Goal: Task Accomplishment & Management: Use online tool/utility

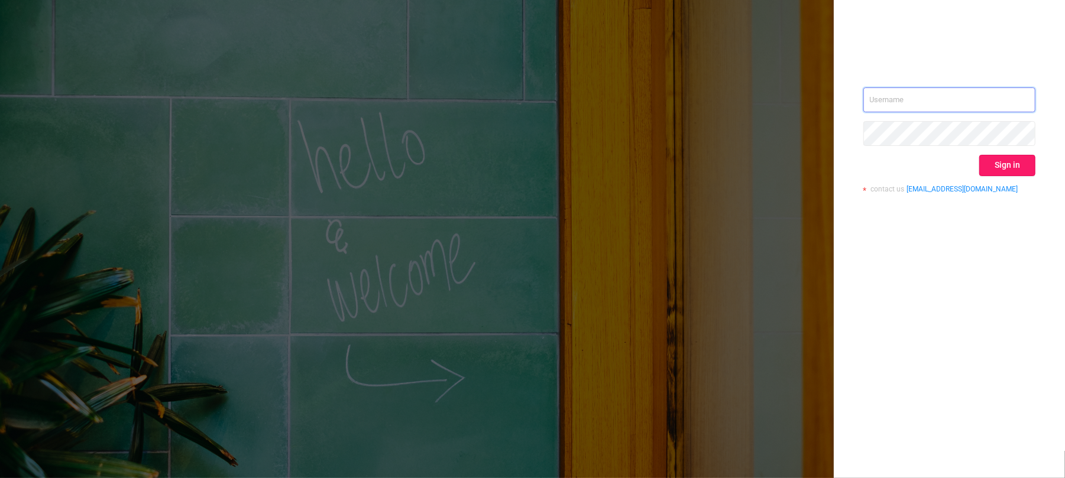
type input "[EMAIL_ADDRESS][DOMAIN_NAME]"
click at [1016, 160] on button "Sign in" at bounding box center [1007, 165] width 56 height 21
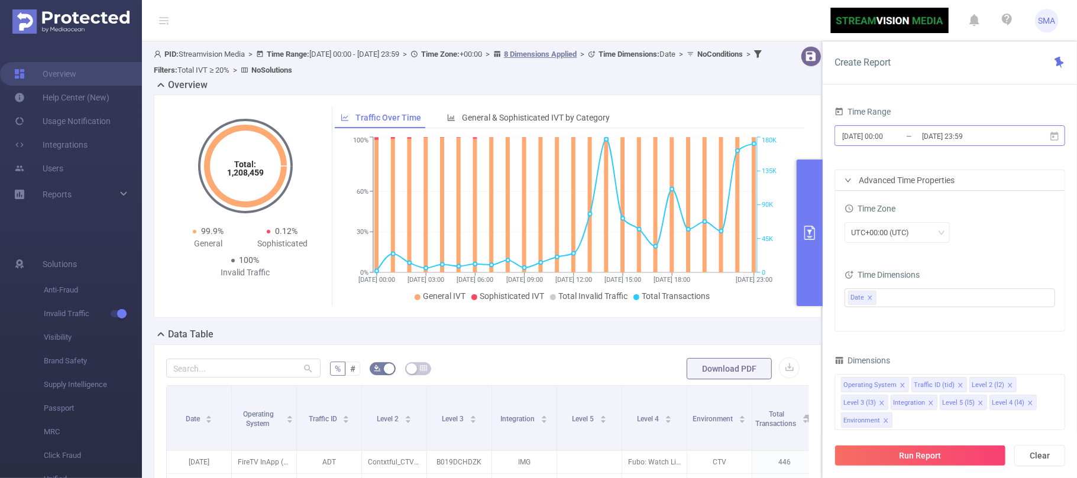
click at [909, 136] on input "[DATE] 00:00" at bounding box center [889, 136] width 96 height 16
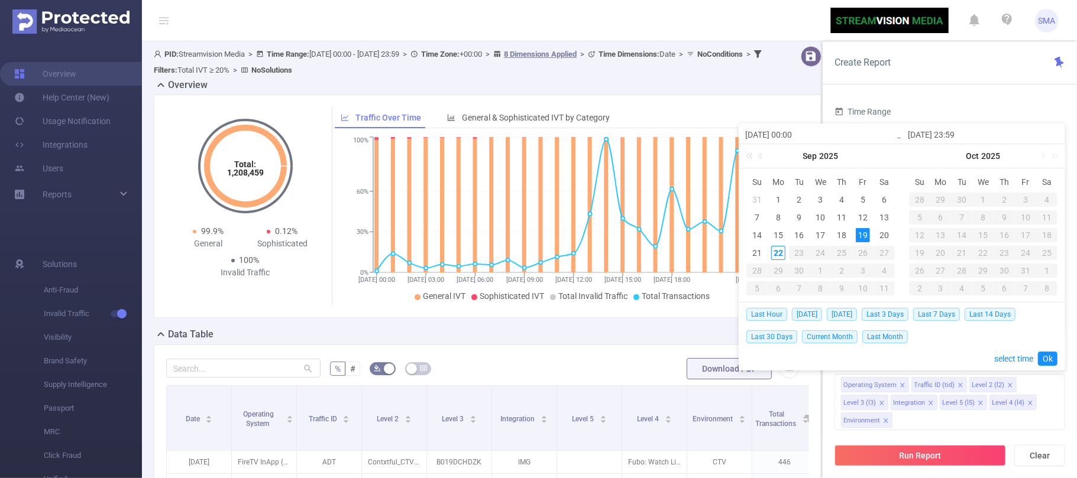
click at [866, 237] on div "19" at bounding box center [863, 235] width 14 height 14
click at [864, 235] on div "19" at bounding box center [863, 235] width 14 height 14
click at [1052, 356] on link "Ok" at bounding box center [1048, 359] width 20 height 14
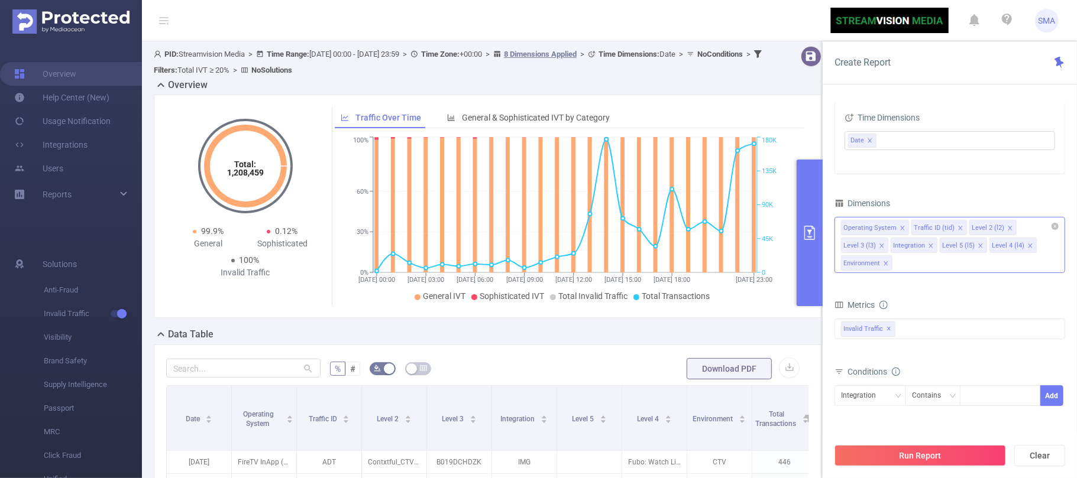
click at [930, 249] on icon "icon: close" at bounding box center [931, 246] width 6 height 6
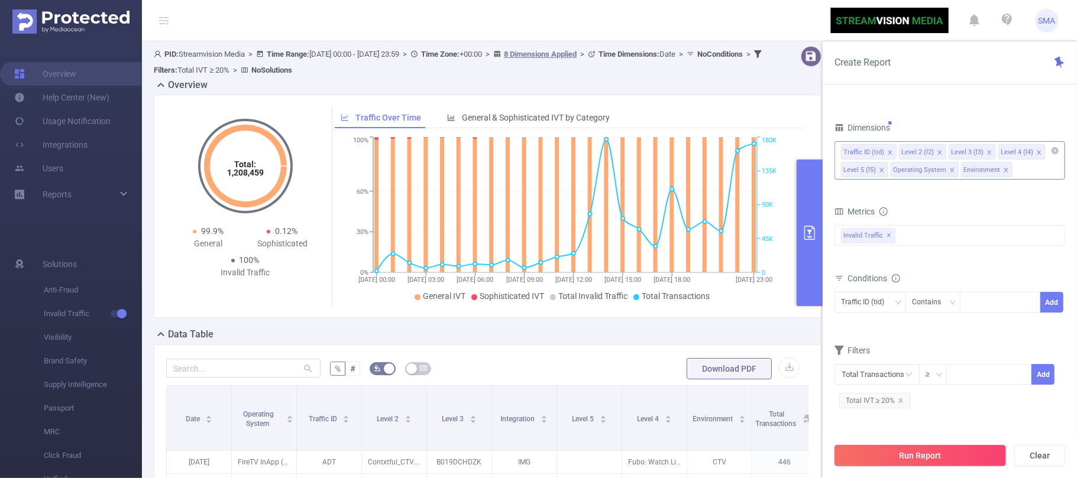
click at [934, 453] on button "Run Report" at bounding box center [921, 455] width 172 height 21
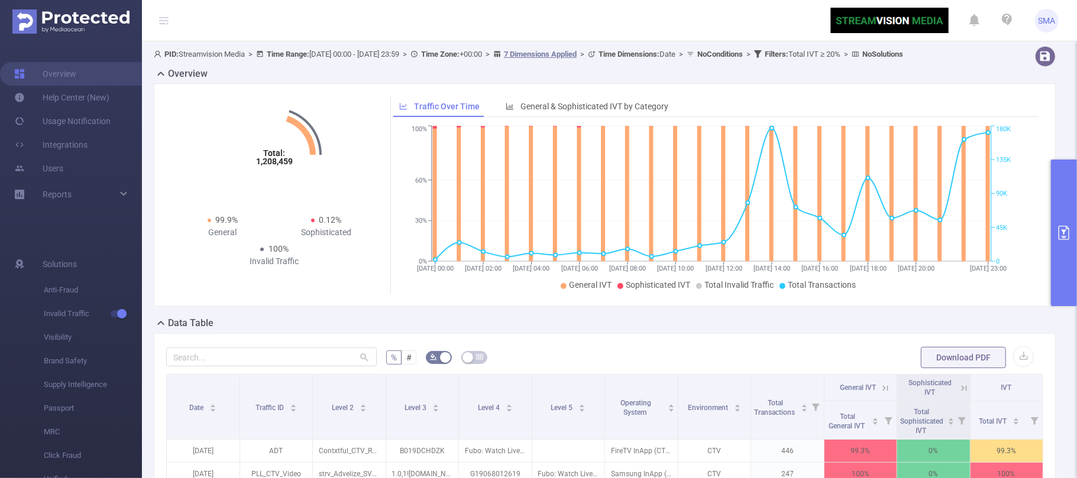
scroll to position [79, 0]
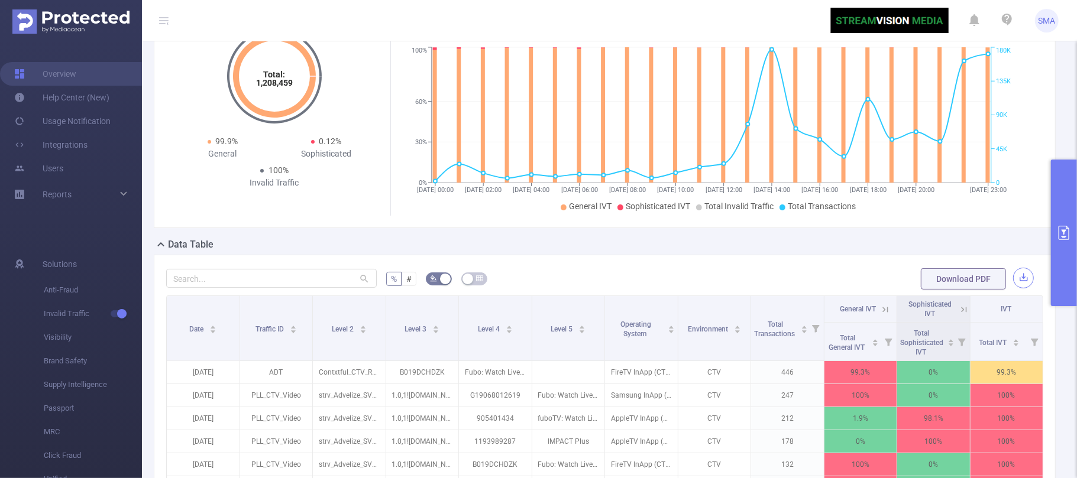
click at [1013, 289] on button "button" at bounding box center [1023, 278] width 21 height 21
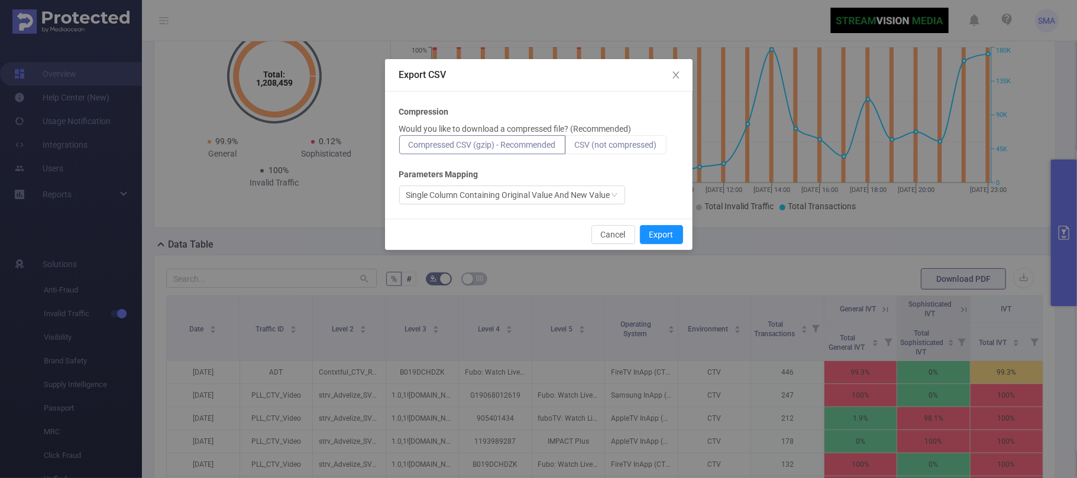
click at [620, 143] on span "CSV (not compressed)" at bounding box center [616, 144] width 82 height 9
click at [575, 148] on input "CSV (not compressed)" at bounding box center [575, 148] width 0 height 0
click at [665, 235] on button "Export" at bounding box center [661, 234] width 43 height 19
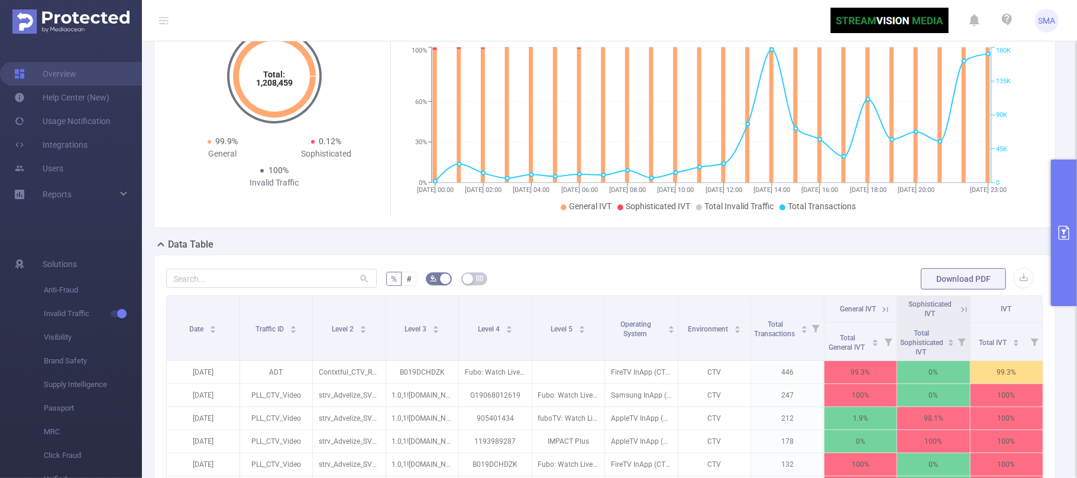
click at [1063, 214] on button "primary" at bounding box center [1064, 233] width 26 height 147
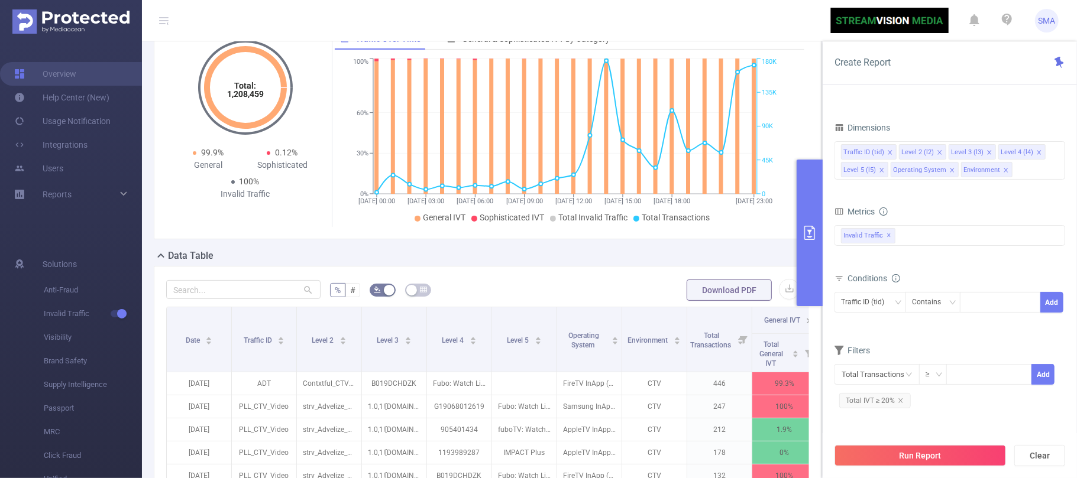
drag, startPoint x: 912, startPoint y: 166, endPoint x: 914, endPoint y: 160, distance: 6.9
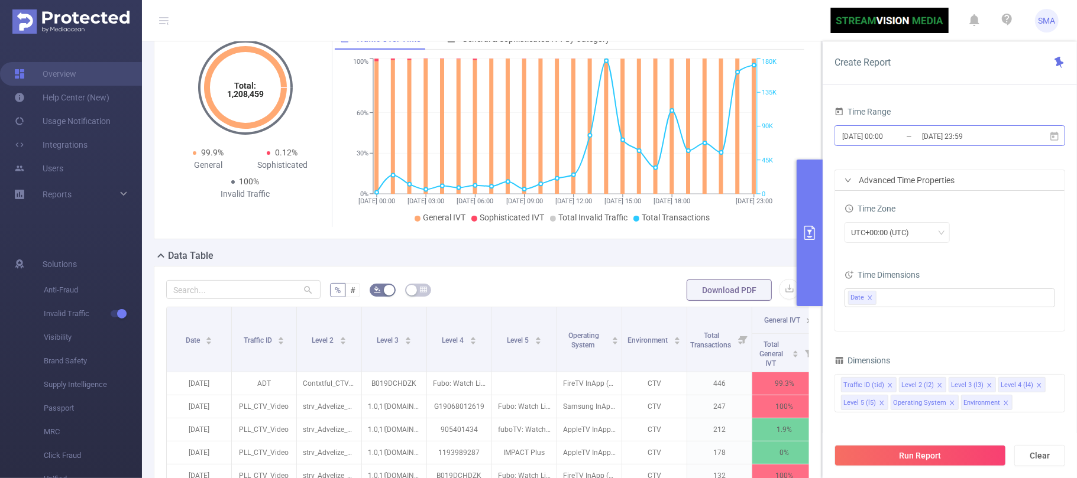
click at [910, 138] on input "[DATE] 00:00" at bounding box center [889, 136] width 96 height 16
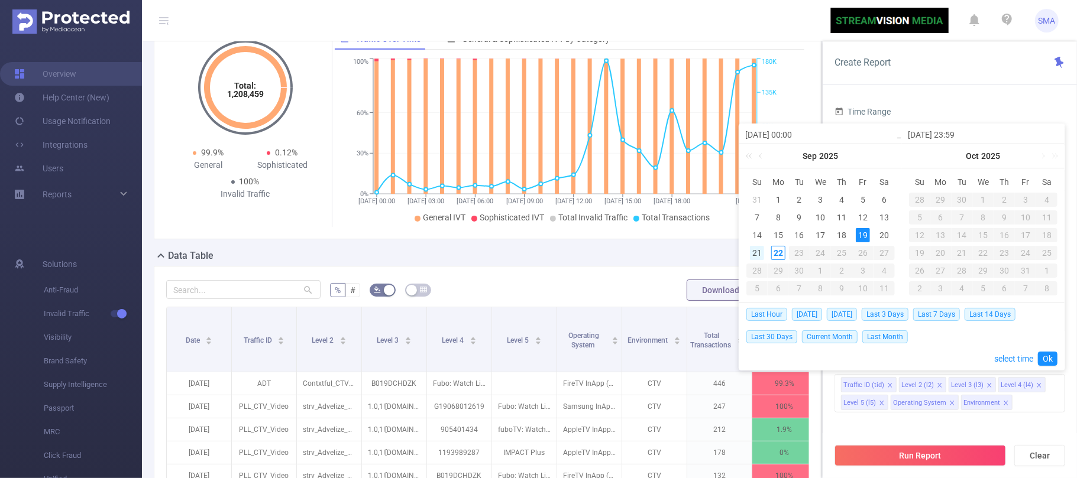
click at [752, 256] on div "21" at bounding box center [757, 253] width 14 height 14
click at [869, 231] on div "19" at bounding box center [863, 235] width 14 height 14
type input "[DATE] 23:59"
click at [756, 252] on div "21" at bounding box center [757, 253] width 14 height 14
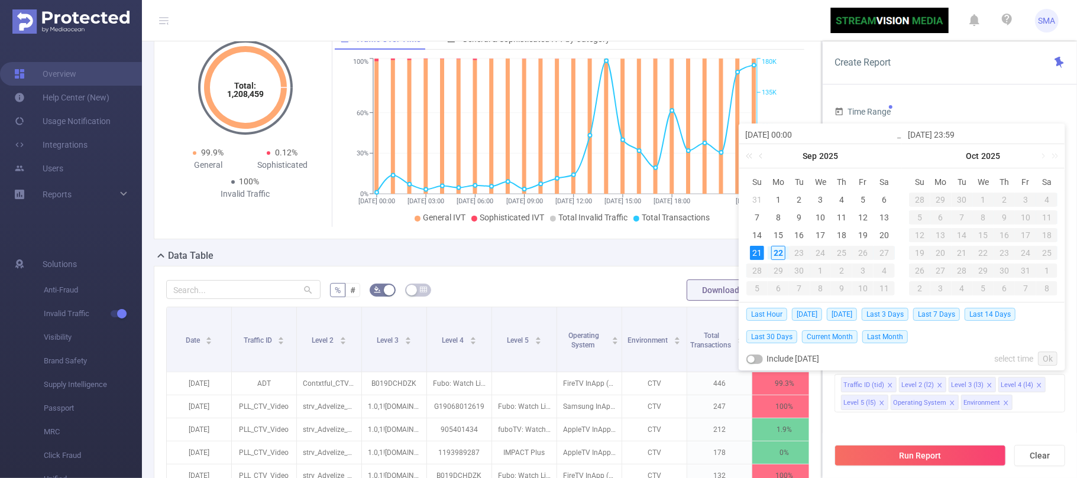
click at [756, 252] on div "21" at bounding box center [757, 253] width 14 height 14
type input "[DATE] 00:00"
click at [864, 233] on div "19" at bounding box center [863, 235] width 14 height 14
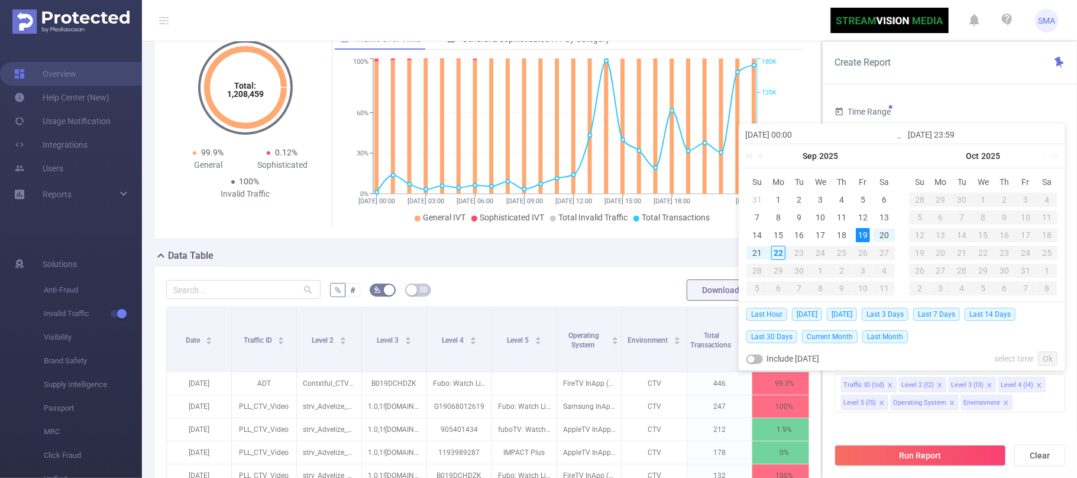
type input "[DATE] 00:00"
type input "[DATE] 23:59"
type input "[DATE] 00:00"
type input "[DATE] 23:59"
click at [755, 256] on div "21" at bounding box center [757, 253] width 14 height 14
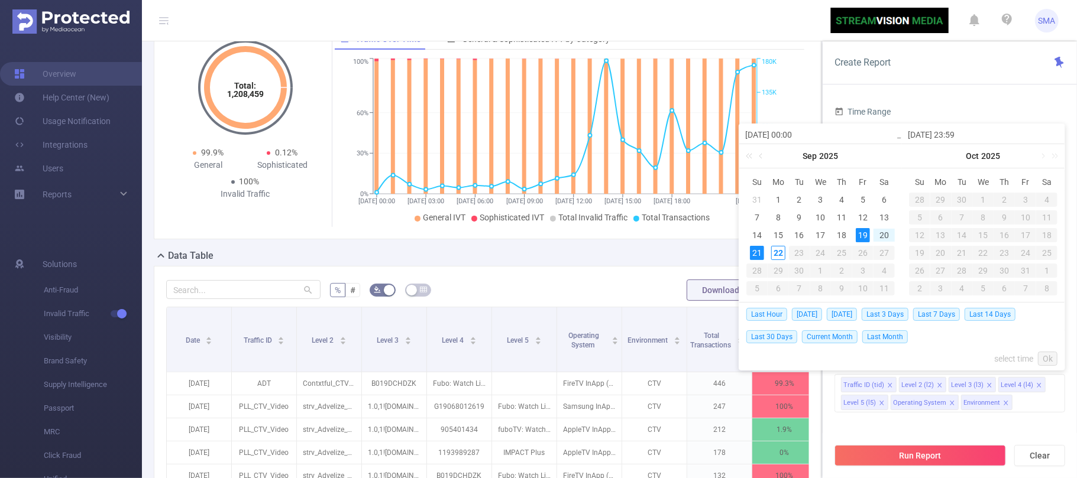
click at [866, 234] on div "19" at bounding box center [863, 235] width 14 height 14
type input "[DATE] 23:59"
click at [1047, 360] on link "Ok" at bounding box center [1048, 359] width 20 height 14
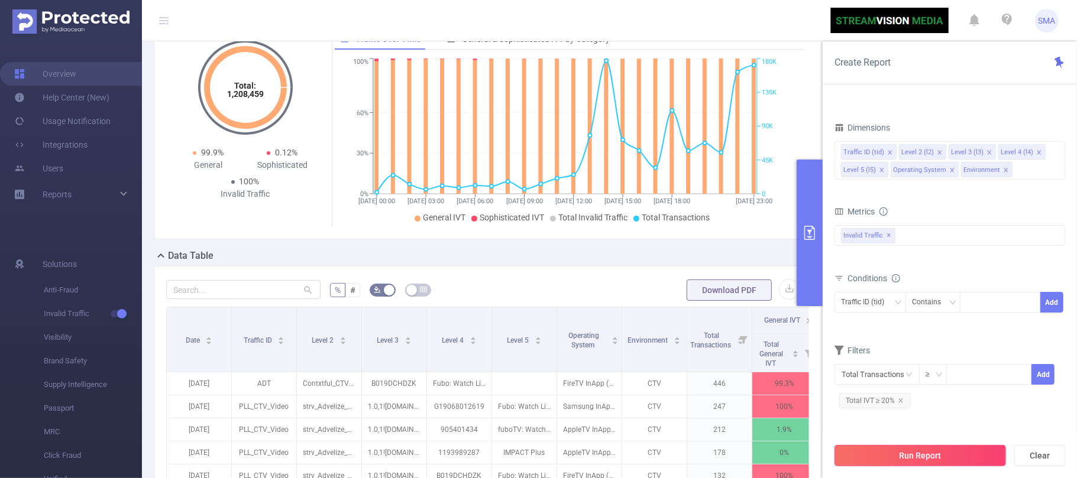
click at [940, 452] on button "Run Report" at bounding box center [921, 455] width 172 height 21
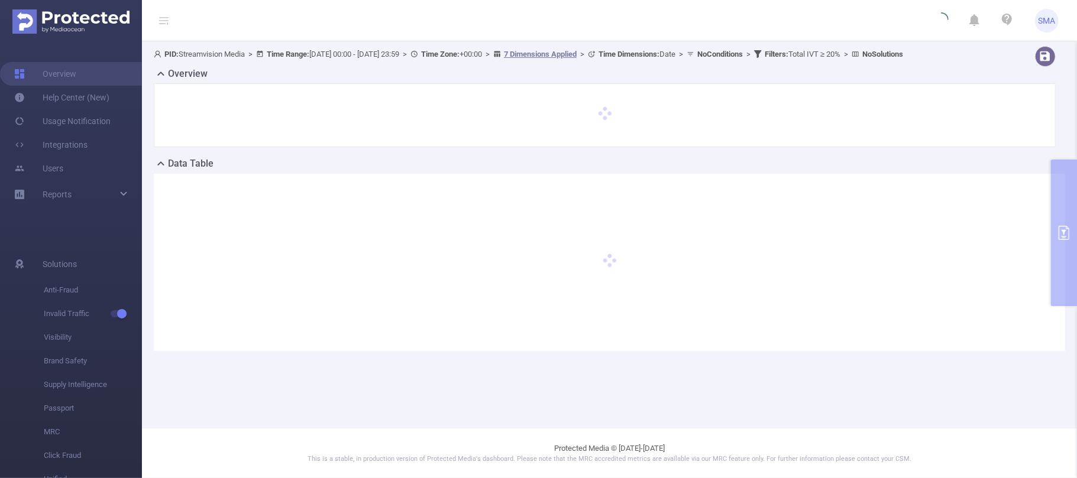
scroll to position [0, 0]
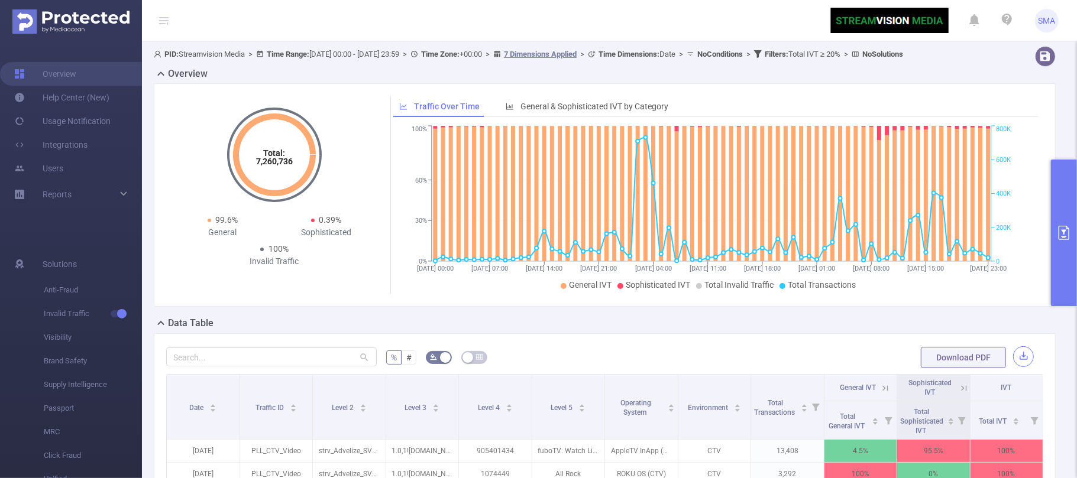
click at [1015, 367] on button "button" at bounding box center [1023, 357] width 21 height 21
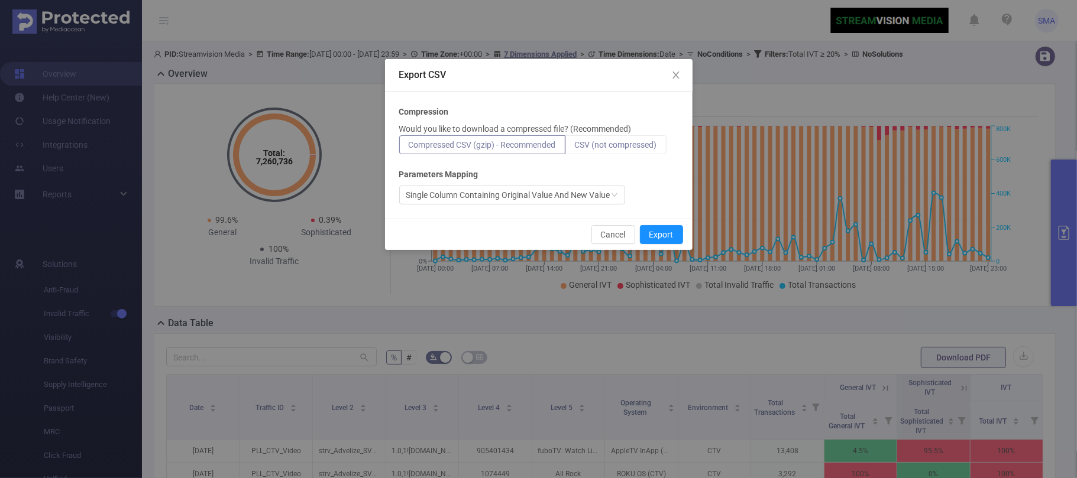
click at [620, 141] on span "CSV (not compressed)" at bounding box center [616, 144] width 82 height 9
click at [575, 148] on input "CSV (not compressed)" at bounding box center [575, 148] width 0 height 0
click at [662, 233] on button "Export" at bounding box center [661, 234] width 43 height 19
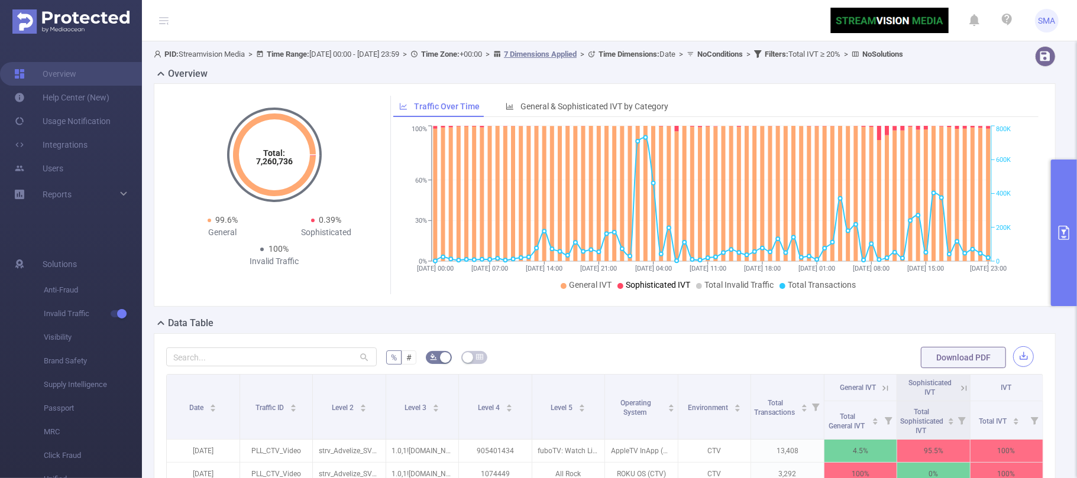
click at [1013, 367] on button "button" at bounding box center [1023, 357] width 21 height 21
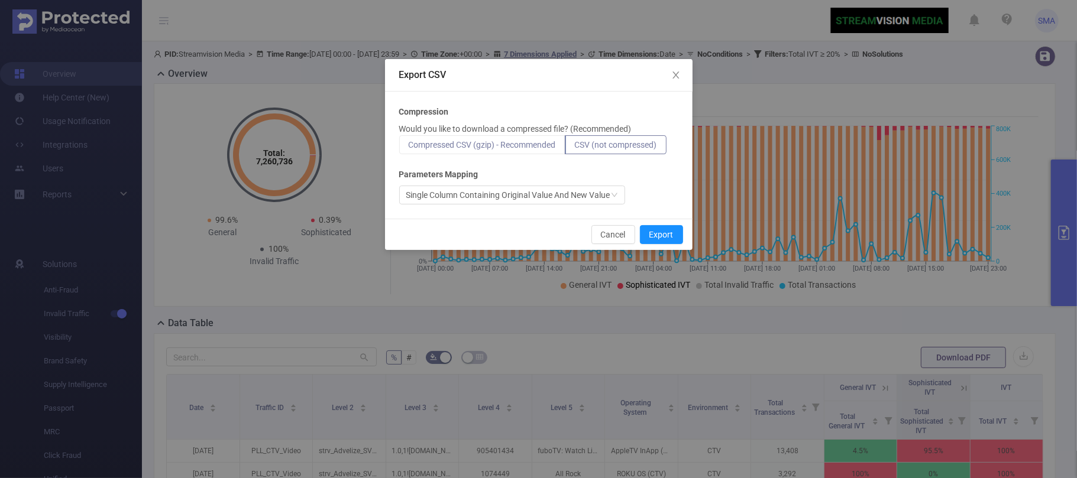
click at [512, 136] on label "Compressed CSV (gzip) - Recommended" at bounding box center [482, 144] width 166 height 19
click at [409, 148] on input "Compressed CSV (gzip) - Recommended" at bounding box center [409, 148] width 0 height 0
click at [661, 234] on button "Export" at bounding box center [661, 234] width 43 height 19
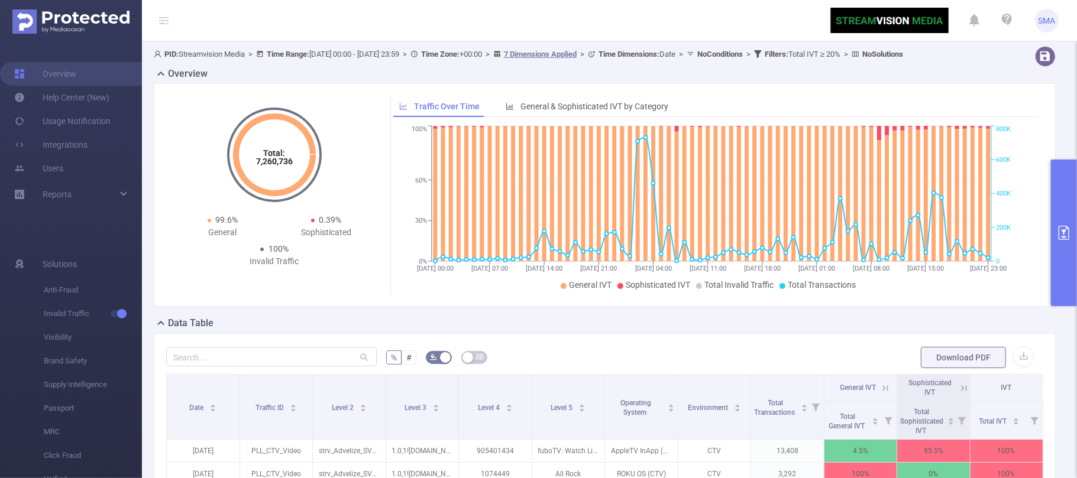
click at [999, 66] on div at bounding box center [1023, 56] width 76 height 21
click at [1063, 229] on icon "primary" at bounding box center [1064, 233] width 14 height 14
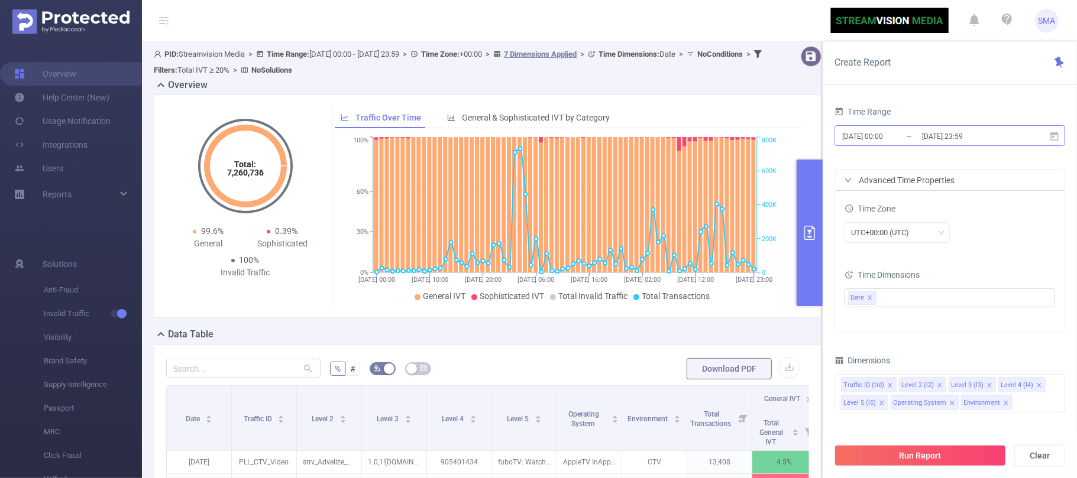
click at [908, 136] on input "[DATE] 00:00" at bounding box center [889, 136] width 96 height 16
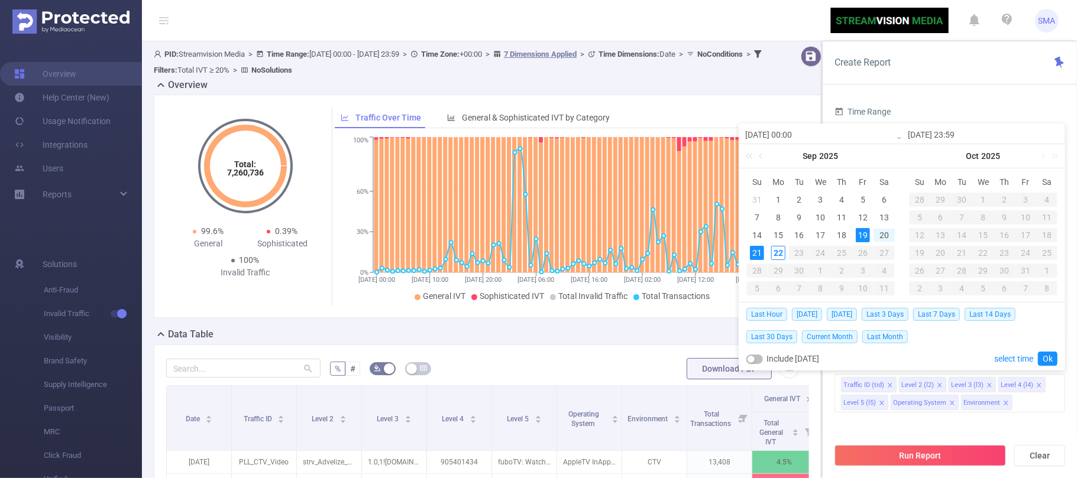
click at [860, 234] on div "19" at bounding box center [863, 235] width 14 height 14
type input "[DATE] 23:59"
click at [1046, 360] on link "Ok" at bounding box center [1048, 359] width 20 height 14
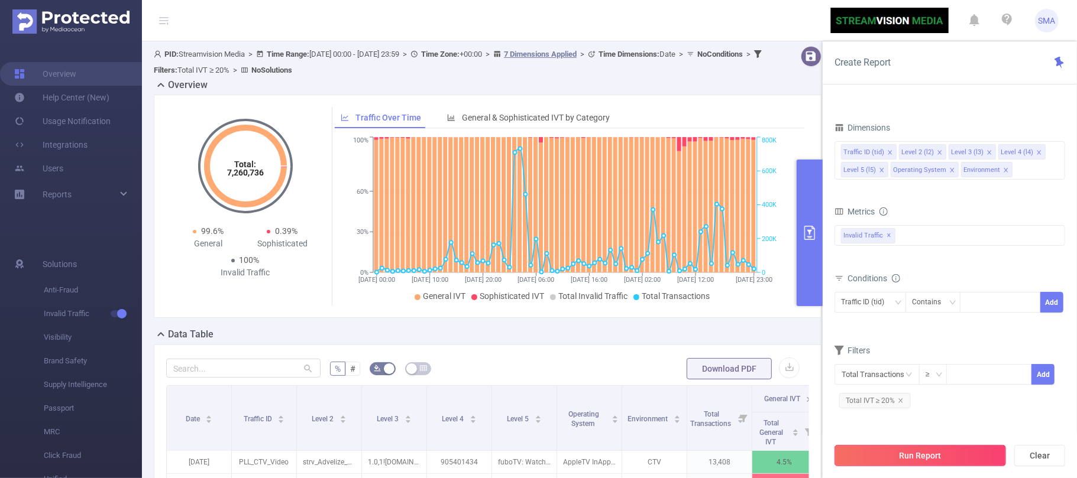
click at [942, 452] on button "Run Report" at bounding box center [921, 455] width 172 height 21
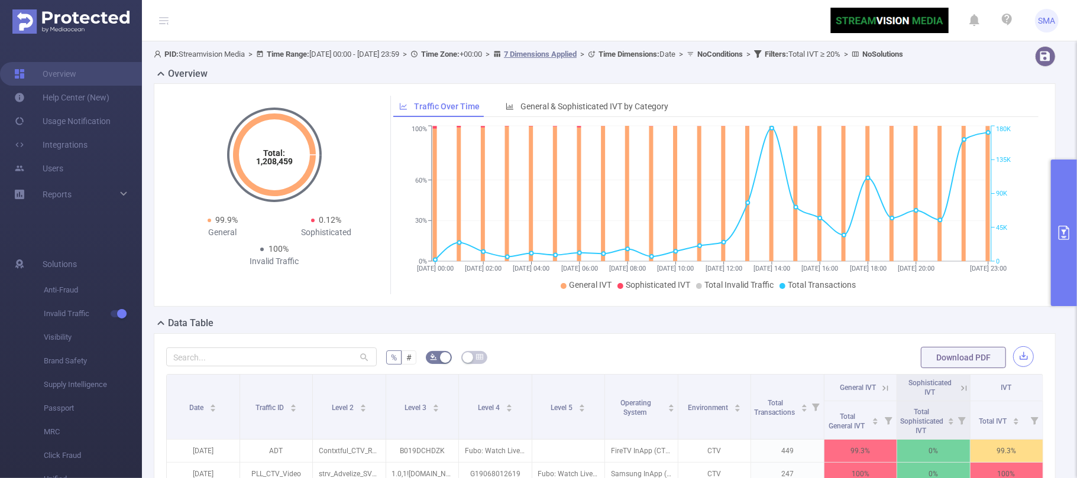
click at [1014, 367] on button "button" at bounding box center [1023, 357] width 21 height 21
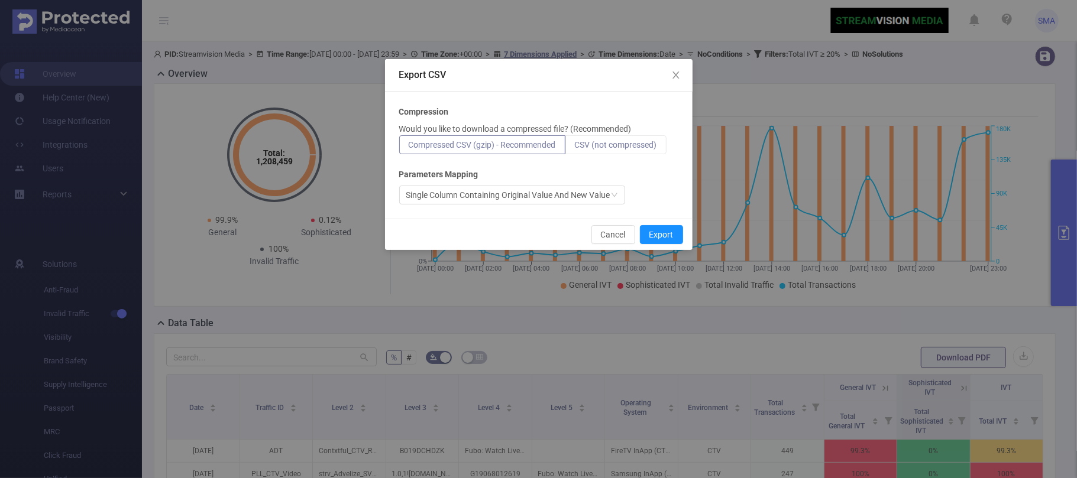
click at [625, 140] on span "CSV (not compressed)" at bounding box center [616, 144] width 82 height 9
click at [575, 148] on input "CSV (not compressed)" at bounding box center [575, 148] width 0 height 0
click at [665, 233] on button "Export" at bounding box center [661, 234] width 43 height 19
